Goal: Find specific page/section: Find specific page/section

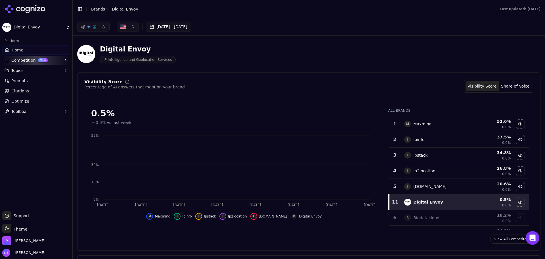
click at [98, 5] on div "Toggle Sidebar Brands Digital Envoy" at bounding box center [108, 9] width 70 height 8
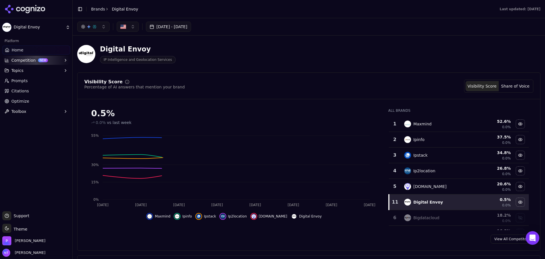
click at [97, 7] on link "Brands" at bounding box center [98, 9] width 14 height 5
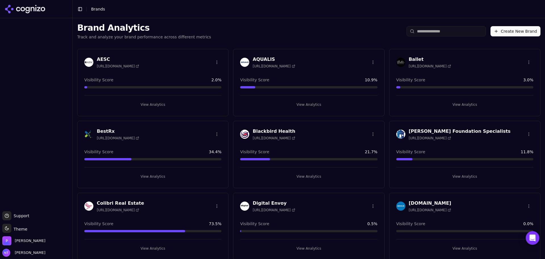
click at [371, 204] on html "Support Support Toggle theme Theme Perrill Nate Tower Toggle Sidebar Brands Bra…" at bounding box center [272, 129] width 545 height 259
click at [259, 202] on html "Support Support Toggle theme Theme Perrill Nate Tower Toggle Sidebar Brands Bra…" at bounding box center [272, 129] width 545 height 259
click at [259, 201] on h3 "Digital Envoy" at bounding box center [274, 203] width 42 height 7
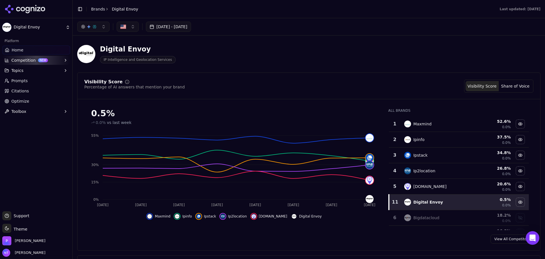
click at [52, 111] on button "Toolbox" at bounding box center [36, 111] width 68 height 9
click at [53, 49] on link "Home" at bounding box center [36, 49] width 68 height 9
click at [21, 67] on button "Topics" at bounding box center [36, 70] width 68 height 9
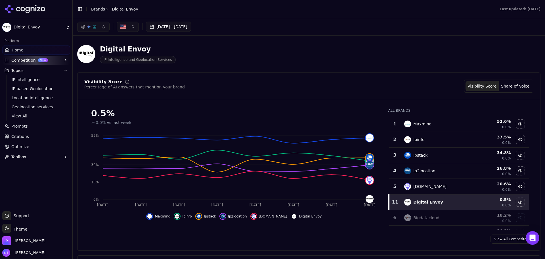
click at [20, 46] on link "Home" at bounding box center [36, 49] width 68 height 9
click at [33, 79] on span "IP Intelligence" at bounding box center [36, 80] width 49 height 6
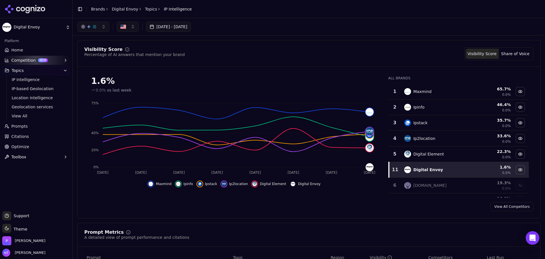
click at [32, 116] on span "View All" at bounding box center [36, 116] width 49 height 6
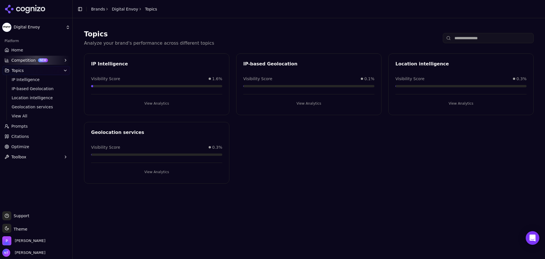
click at [471, 42] on input at bounding box center [488, 38] width 91 height 10
click at [406, 152] on div "IP Intelligence Visibility Score 1.6% View Analytics IP-based Geolocation Visib…" at bounding box center [309, 118] width 450 height 130
click at [354, 198] on div "Topics Analyze your brand's performance across different topics IP Intelligence…" at bounding box center [309, 138] width 472 height 240
click at [296, 1] on header "Toggle Sidebar Brands Digital Envoy Topics" at bounding box center [309, 9] width 472 height 18
